Goal: Navigation & Orientation: Find specific page/section

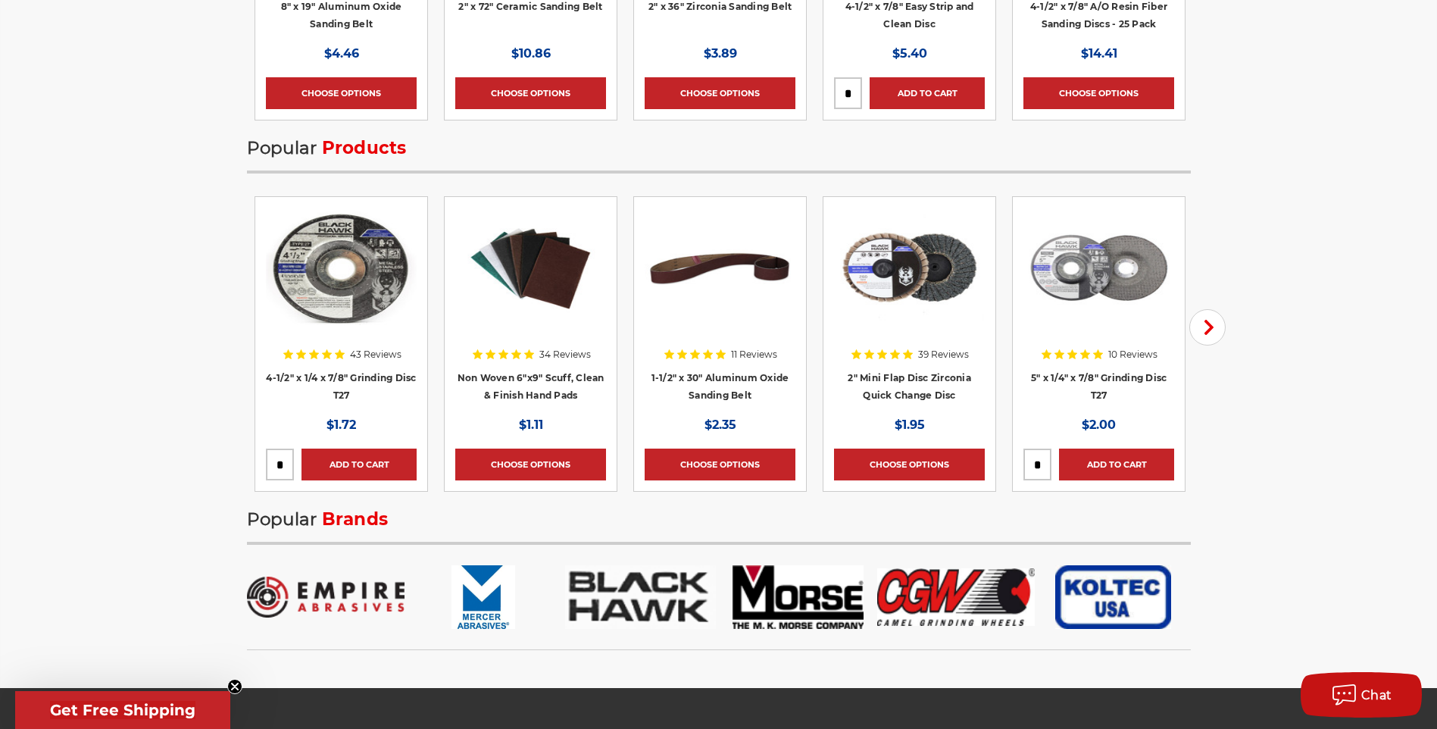
scroll to position [2500, 0]
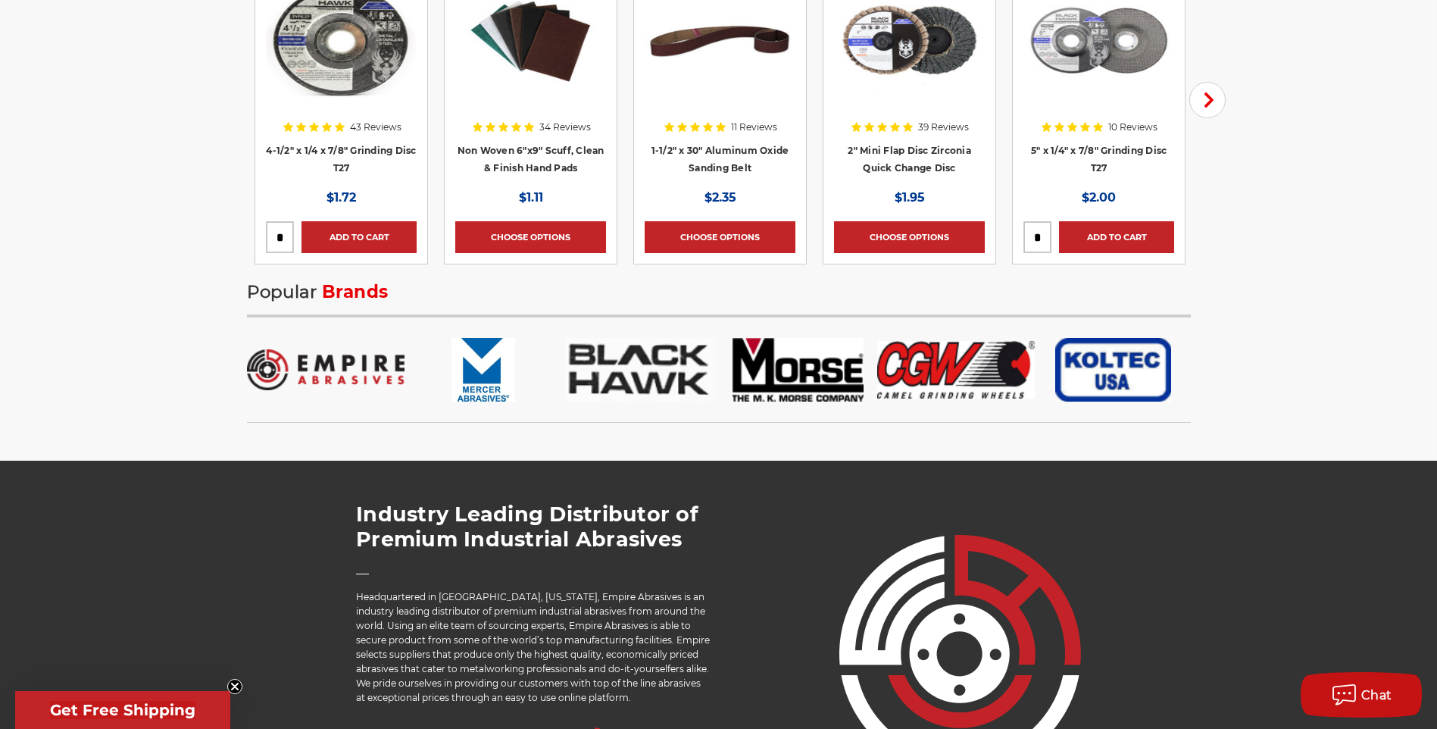
click at [1114, 374] on img at bounding box center [1114, 370] width 158 height 64
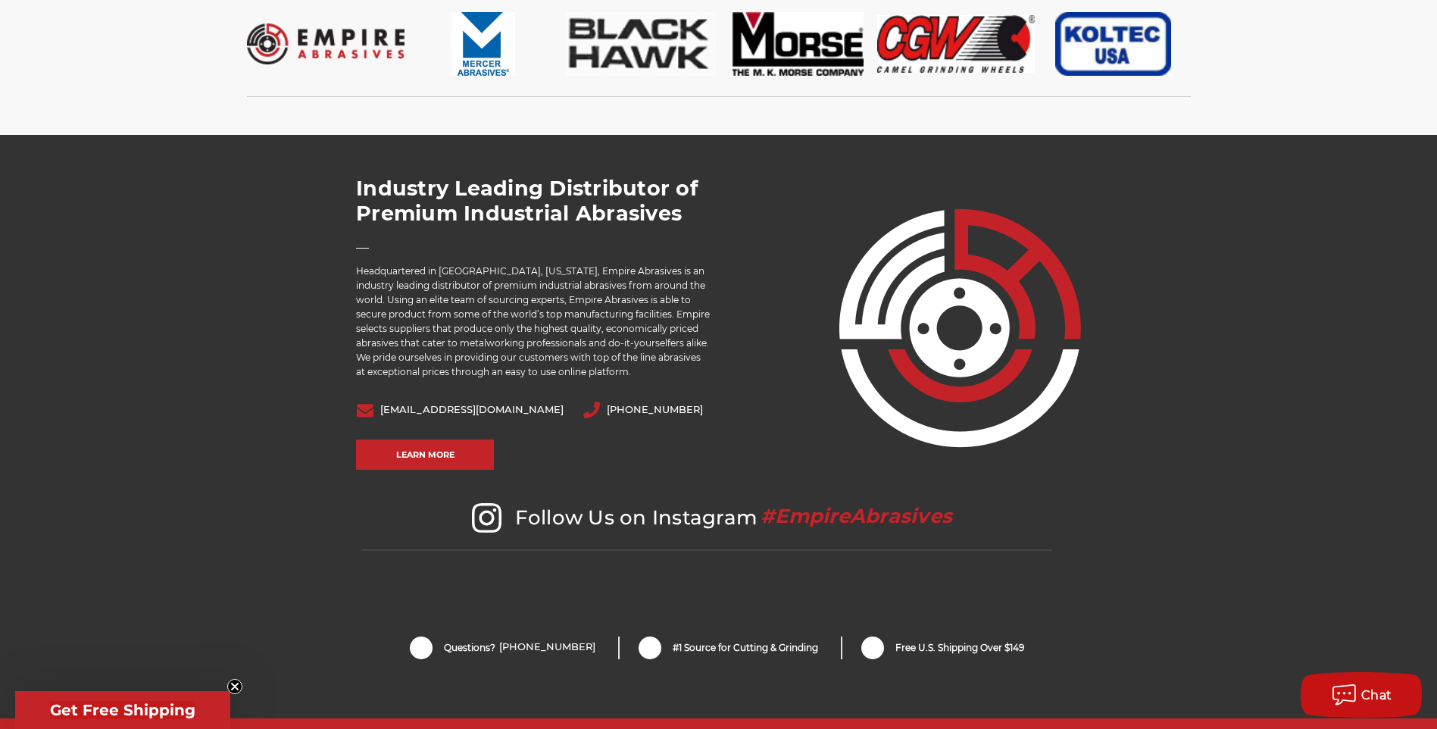
scroll to position [2663, 0]
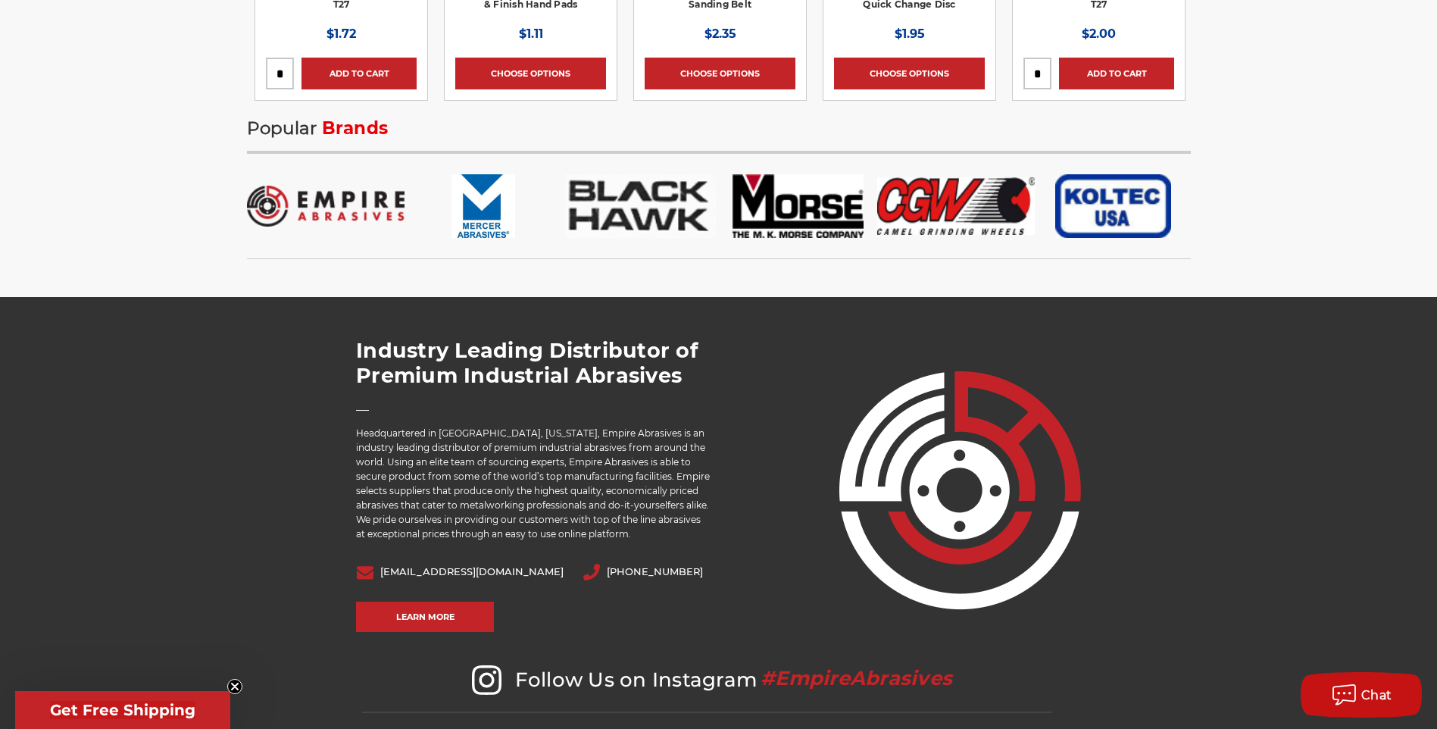
click at [322, 213] on img at bounding box center [326, 206] width 158 height 64
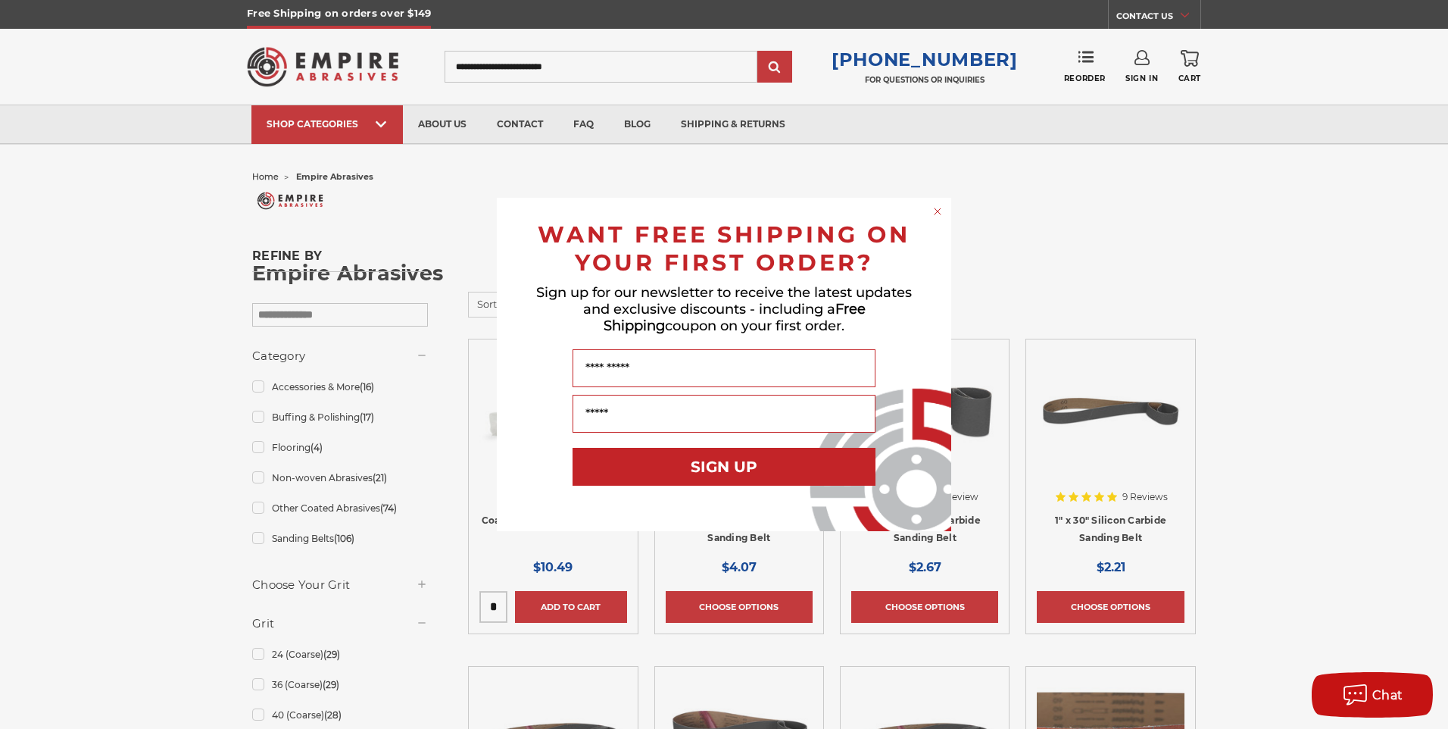
click at [942, 208] on circle "Close dialog" at bounding box center [938, 212] width 14 height 14
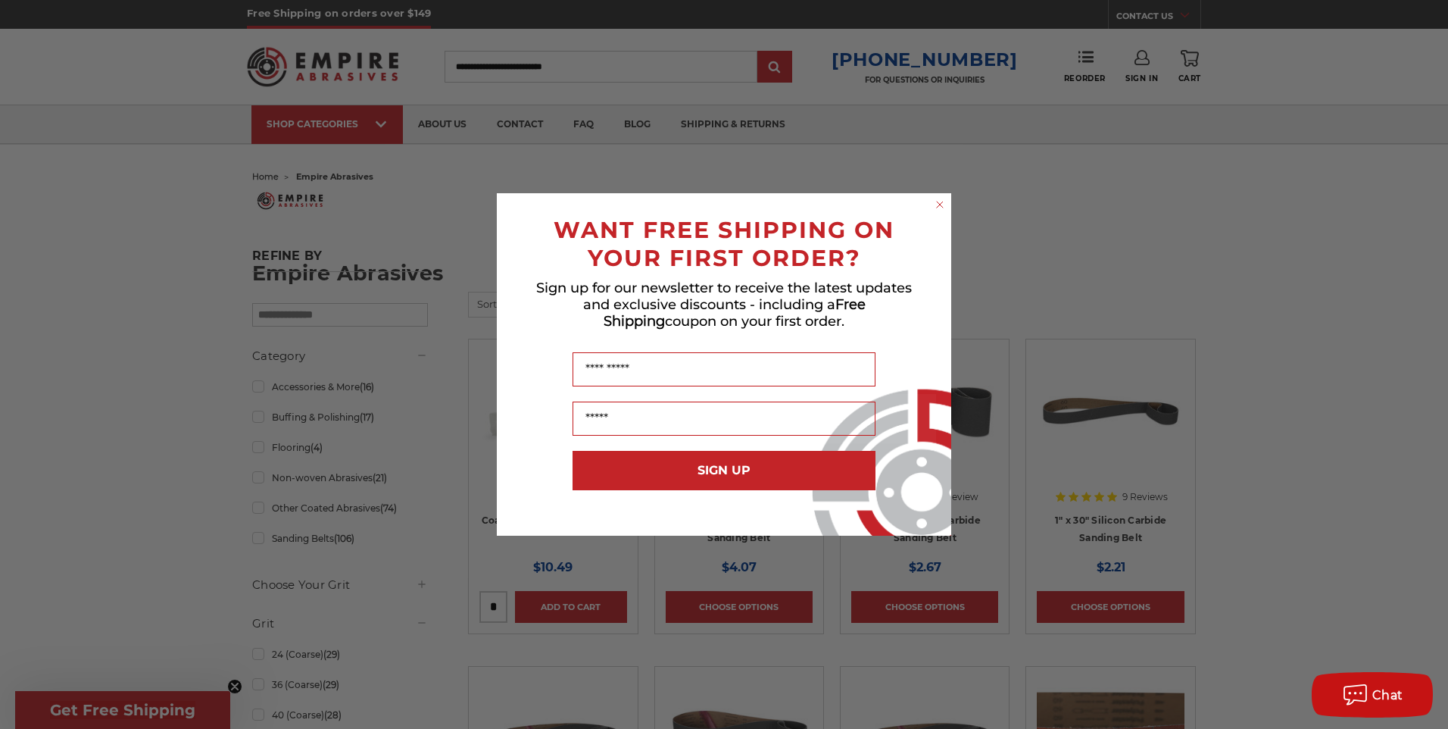
click at [936, 205] on circle "Close dialog" at bounding box center [940, 205] width 14 height 14
